Goal: Information Seeking & Learning: Find specific fact

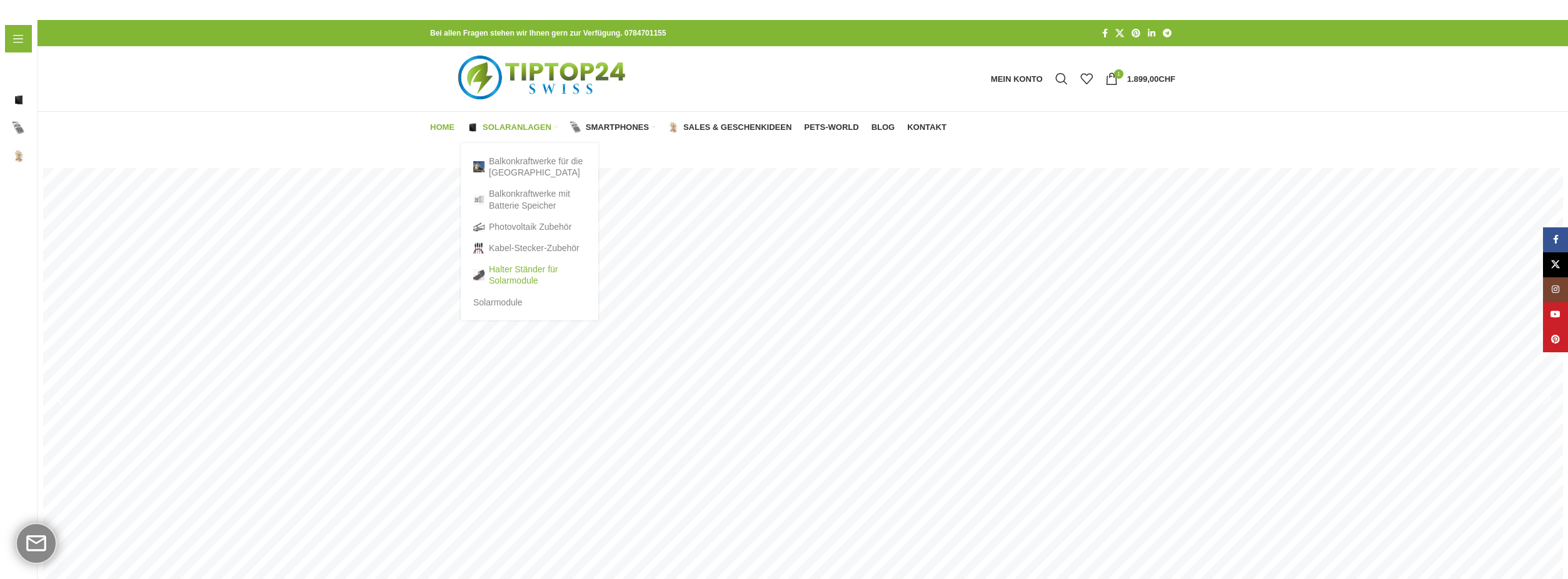
click at [511, 280] on link "Halter Ständer für Solarmodule" at bounding box center [529, 275] width 113 height 32
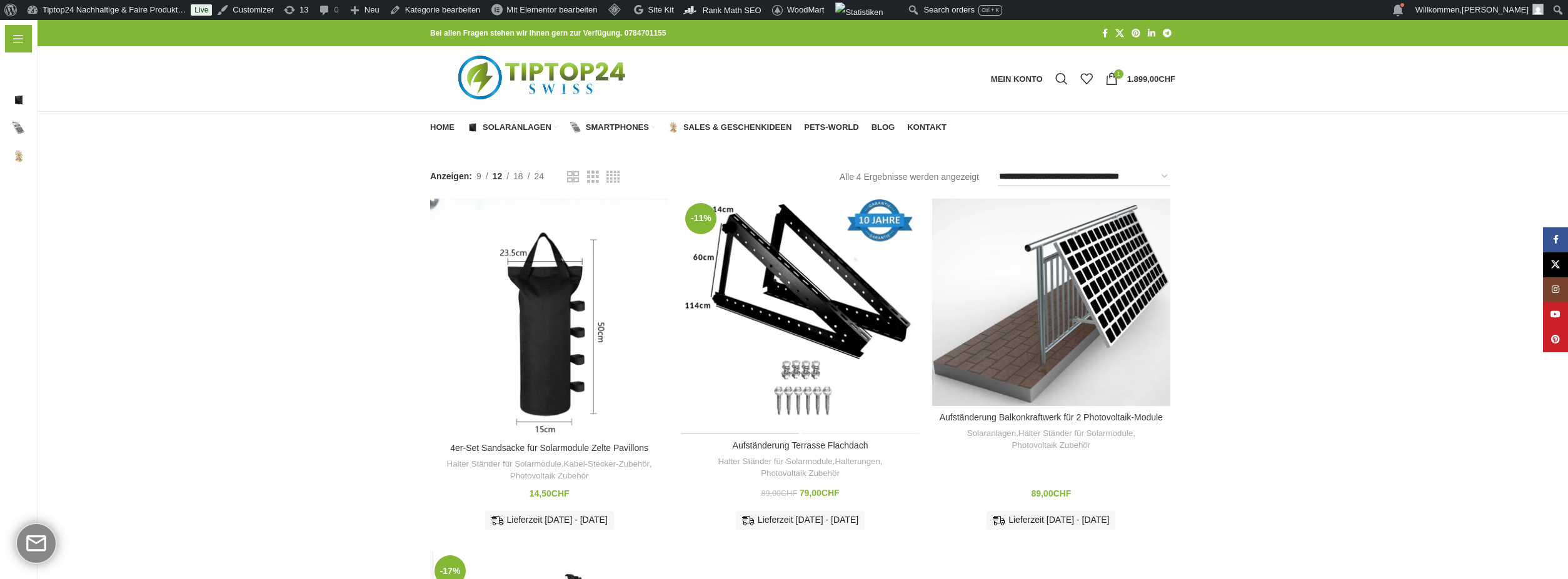
click at [789, 337] on div "Aufständerung Terrasse Flachdach" at bounding box center [741, 316] width 120 height 236
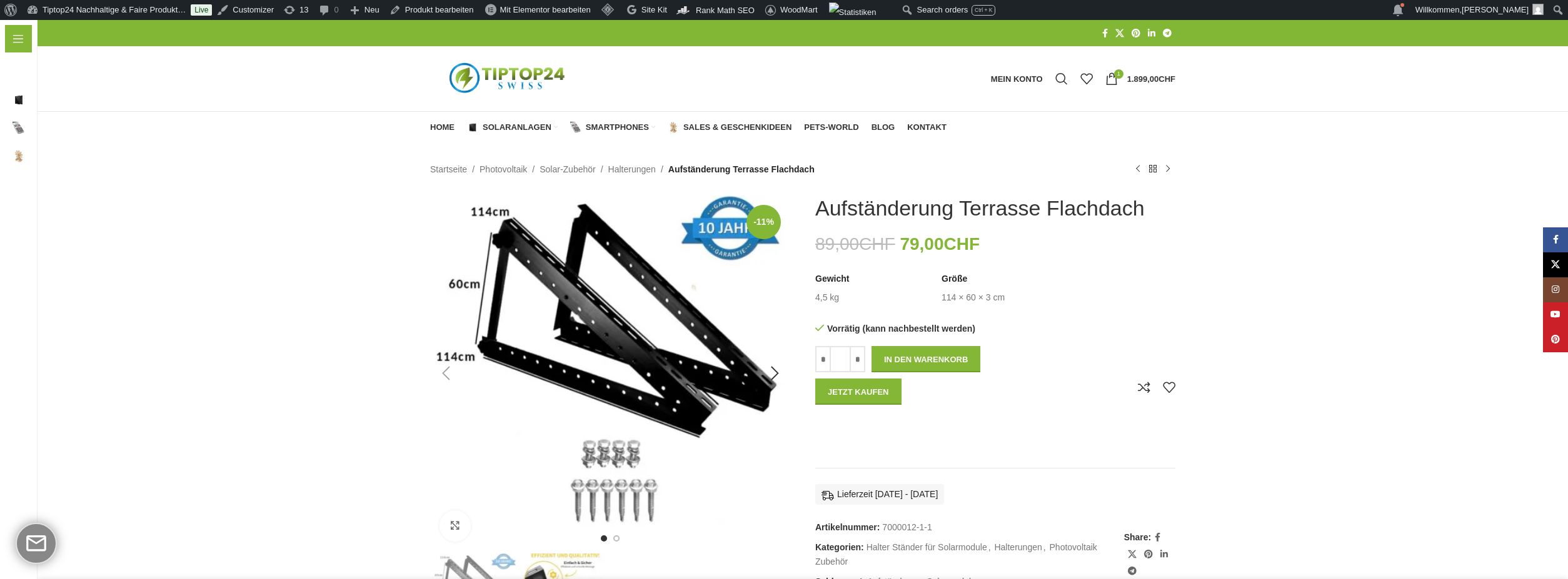
scroll to position [250, 0]
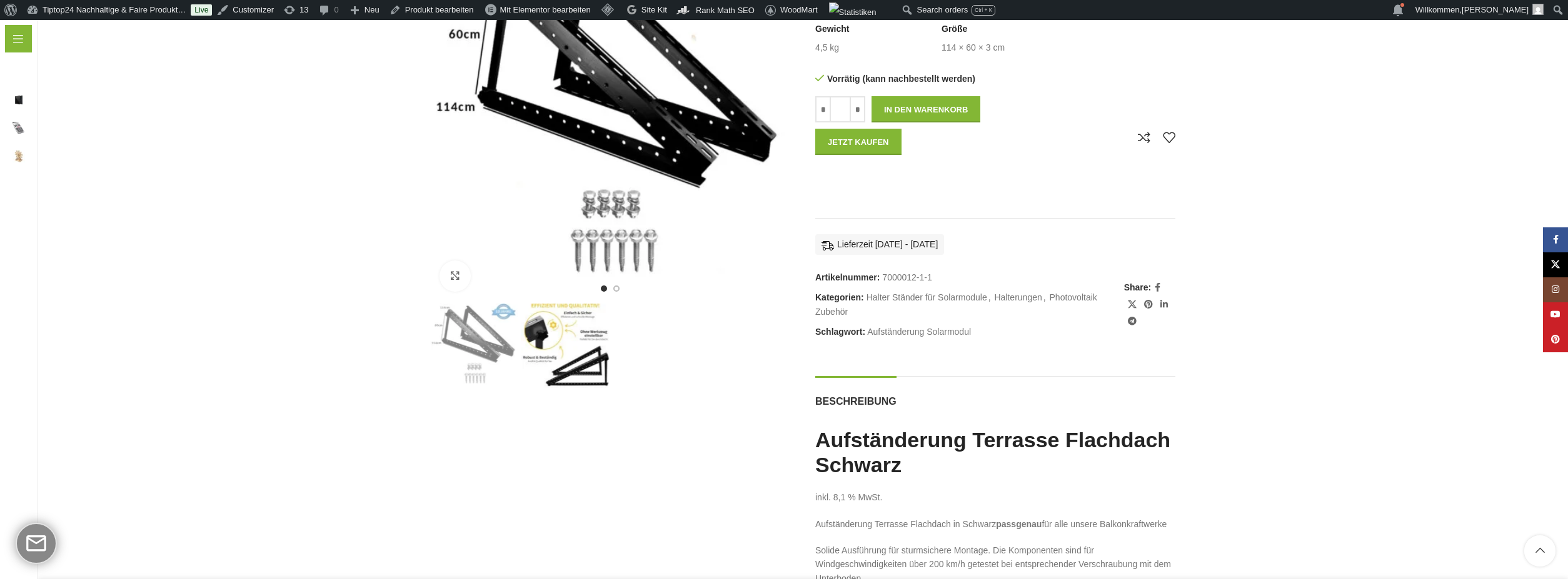
click at [900, 275] on span "7000012-1-1" at bounding box center [906, 277] width 49 height 10
drag, startPoint x: 938, startPoint y: 281, endPoint x: 881, endPoint y: 280, distance: 57.0
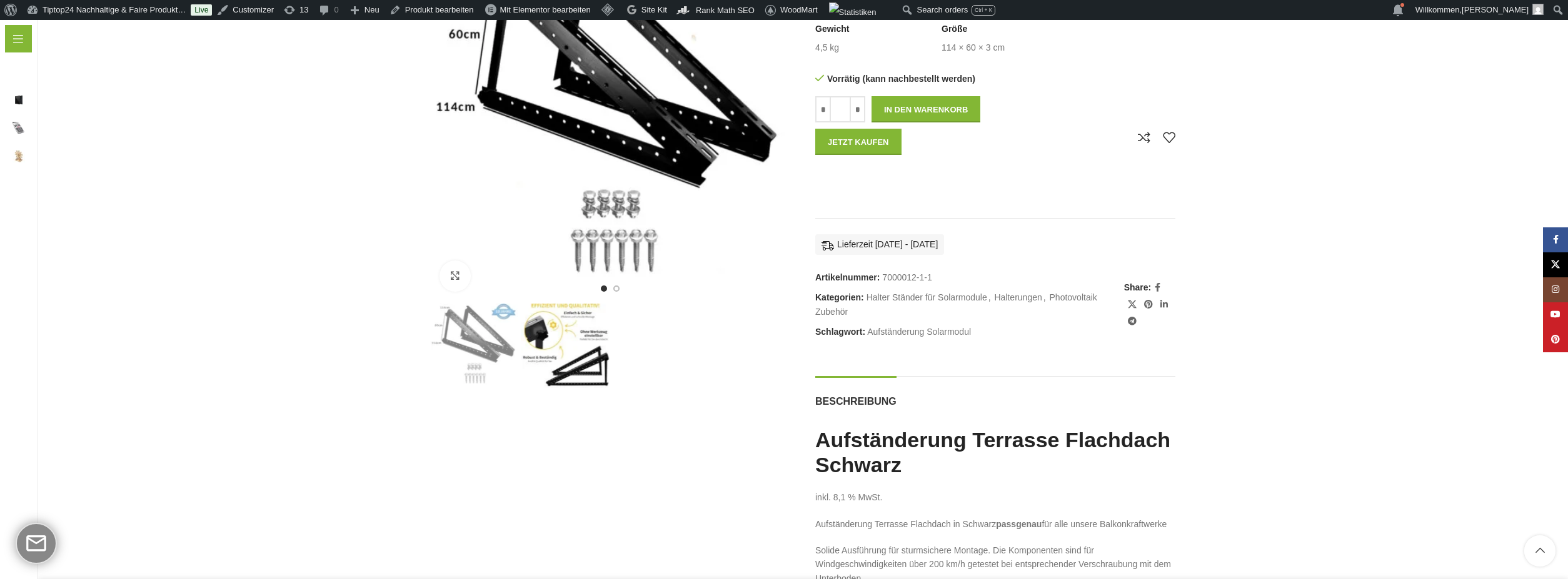
click at [881, 280] on div "Artikelnummer: 7000012-1-1 Kategorien: Halter Ständer für Solarmodule , Halteru…" at bounding box center [969, 305] width 308 height 69
copy span "7000012-1-1"
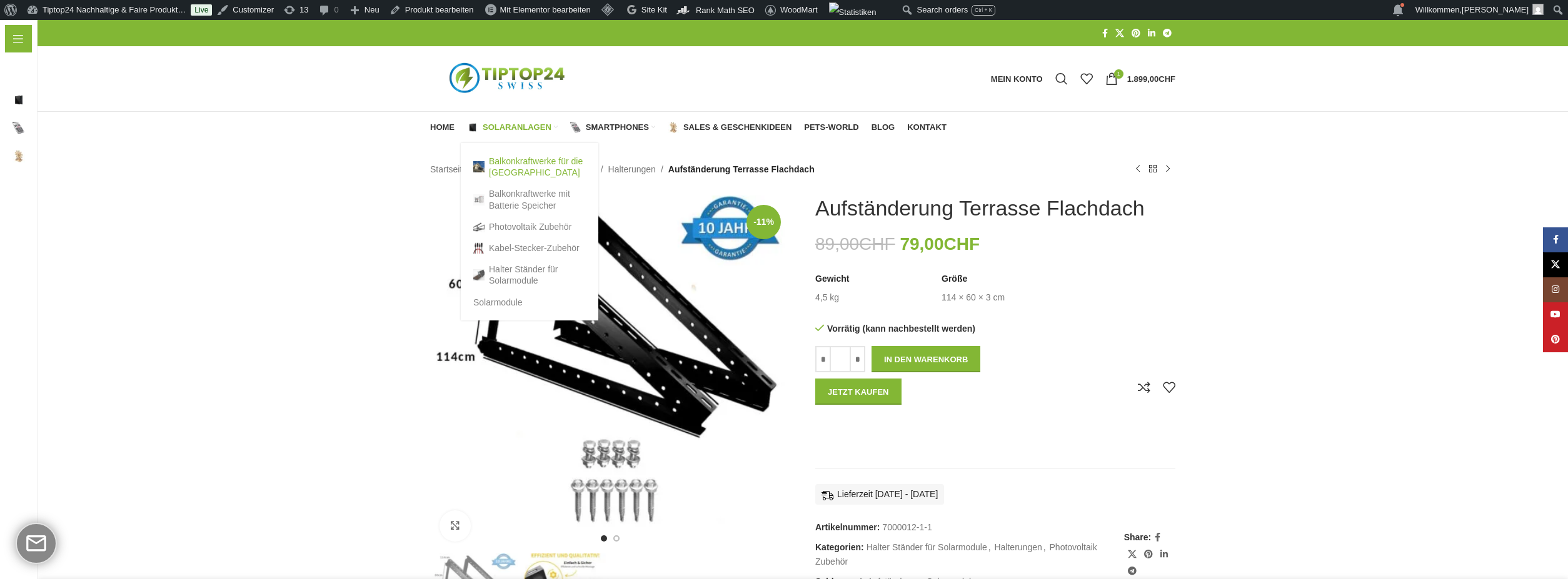
click at [506, 161] on link "Balkonkraftwerke für die [GEOGRAPHIC_DATA]" at bounding box center [529, 167] width 113 height 32
